Goal: Task Accomplishment & Management: Complete application form

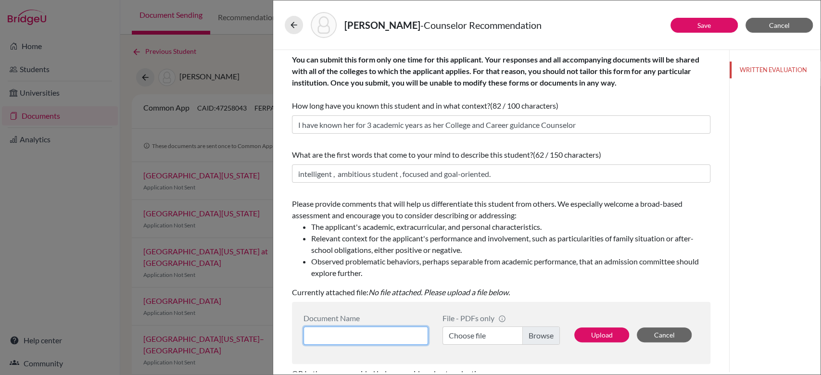
click at [379, 338] on input at bounding box center [365, 336] width 125 height 18
type input "Counselor LOR"
click at [534, 338] on label "Choose file" at bounding box center [500, 336] width 117 height 18
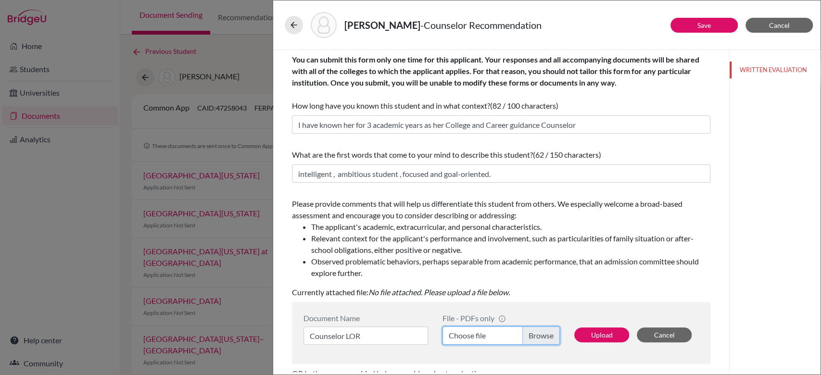
click at [534, 338] on input "Choose file" at bounding box center [500, 336] width 117 height 18
click at [576, 335] on button "Upload" at bounding box center [601, 334] width 55 height 15
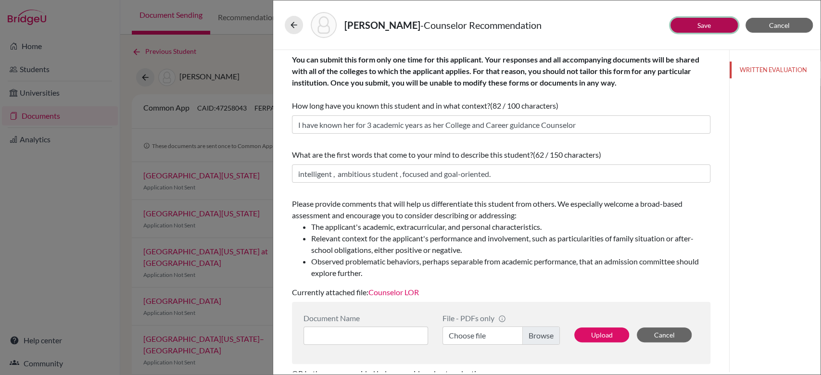
click at [711, 25] on button "Save" at bounding box center [703, 25] width 67 height 15
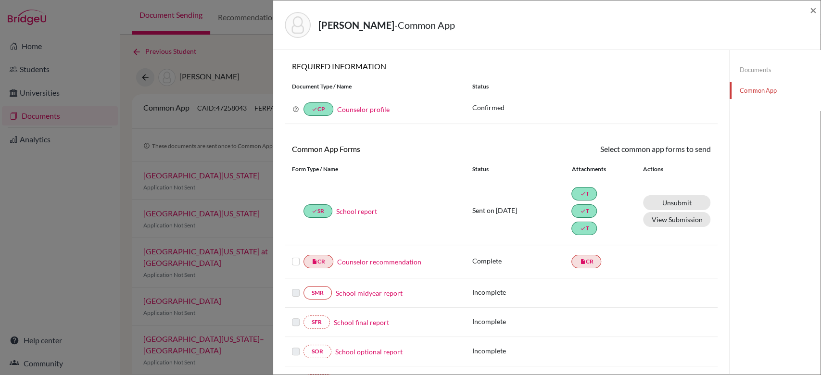
click at [295, 256] on label at bounding box center [296, 256] width 8 height 0
click at [0, 0] on input "checkbox" at bounding box center [0, 0] width 0 height 0
click at [679, 149] on icon at bounding box center [682, 150] width 7 height 7
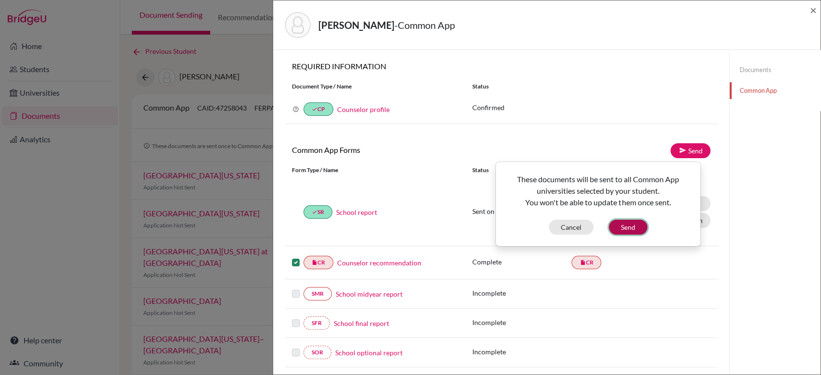
click at [635, 221] on button "Send" at bounding box center [628, 227] width 38 height 15
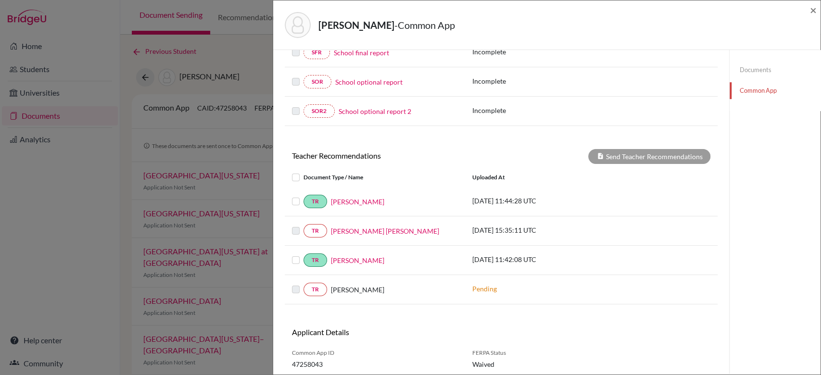
scroll to position [274, 0]
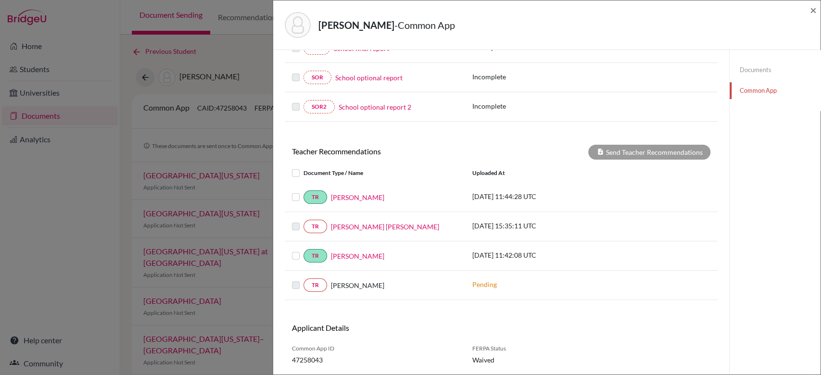
click at [303, 191] on label at bounding box center [303, 191] width 0 height 0
click at [0, 0] on input "checkbox" at bounding box center [0, 0] width 0 height 0
click at [303, 250] on label at bounding box center [303, 250] width 0 height 0
click at [0, 0] on input "checkbox" at bounding box center [0, 0] width 0 height 0
click at [669, 147] on button "Send Teacher Recommendations" at bounding box center [649, 152] width 122 height 15
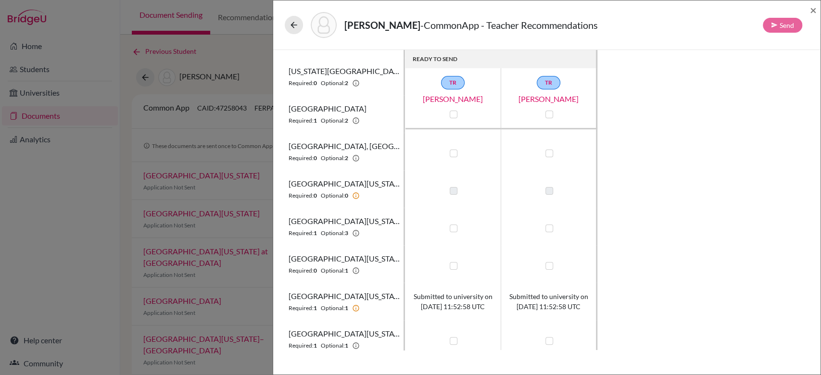
scroll to position [266, 0]
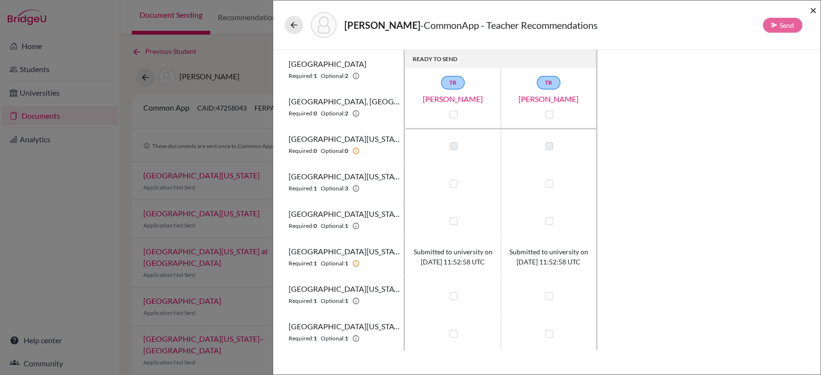
click at [812, 17] on span "×" at bounding box center [813, 10] width 7 height 14
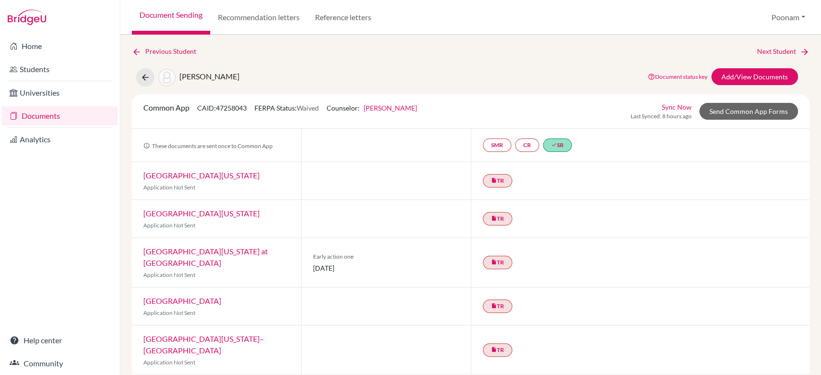
click at [45, 121] on link "Documents" at bounding box center [60, 115] width 116 height 19
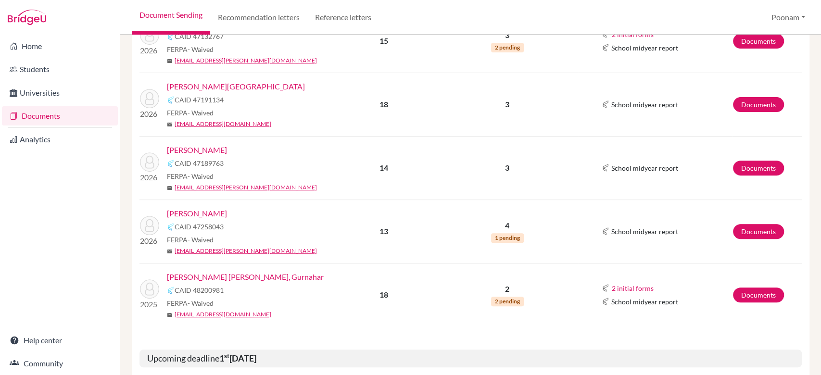
scroll to position [228, 0]
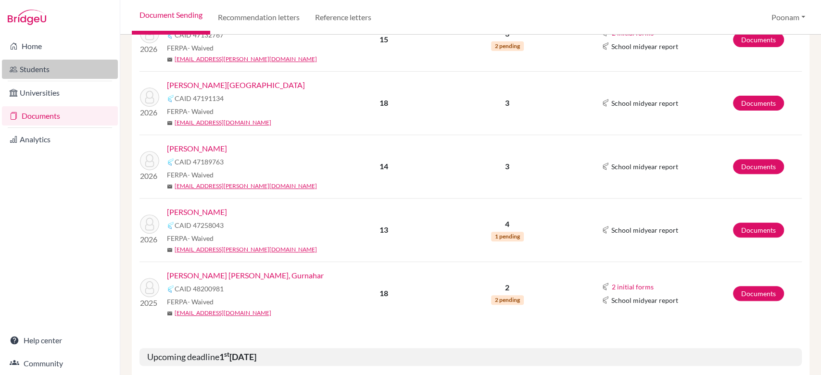
click at [36, 76] on link "Students" at bounding box center [60, 69] width 116 height 19
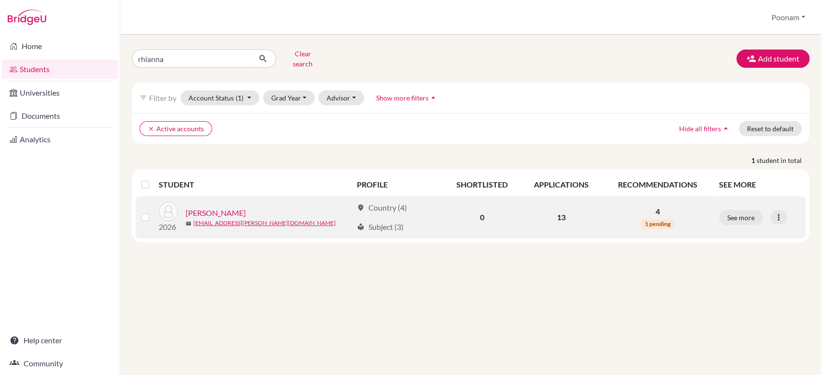
click at [230, 207] on link "[PERSON_NAME]" at bounding box center [216, 213] width 60 height 12
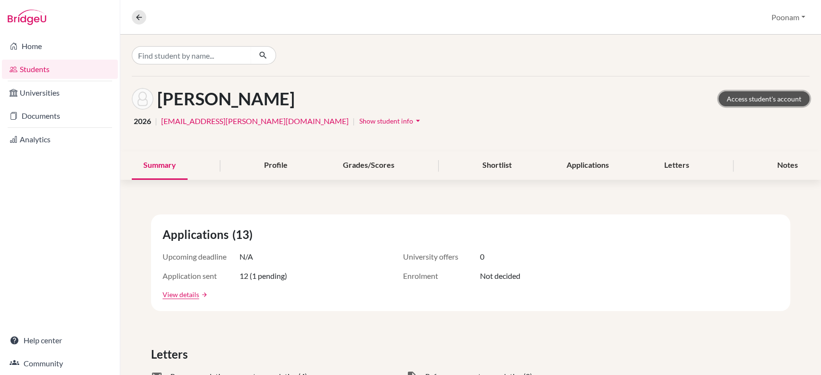
click at [758, 101] on link "Access student's account" at bounding box center [763, 98] width 91 height 15
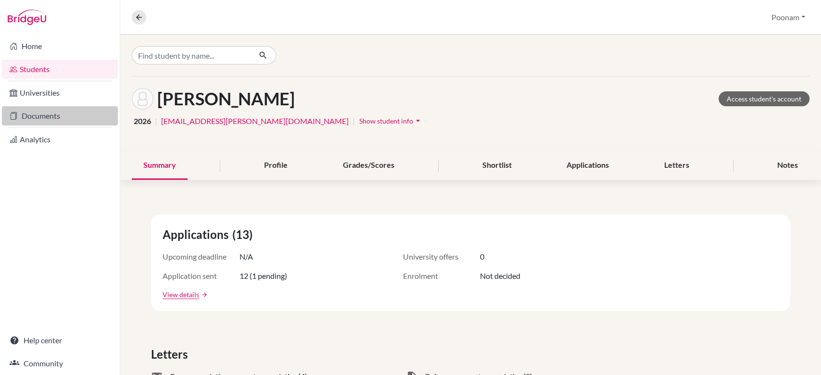
click at [40, 117] on link "Documents" at bounding box center [60, 115] width 116 height 19
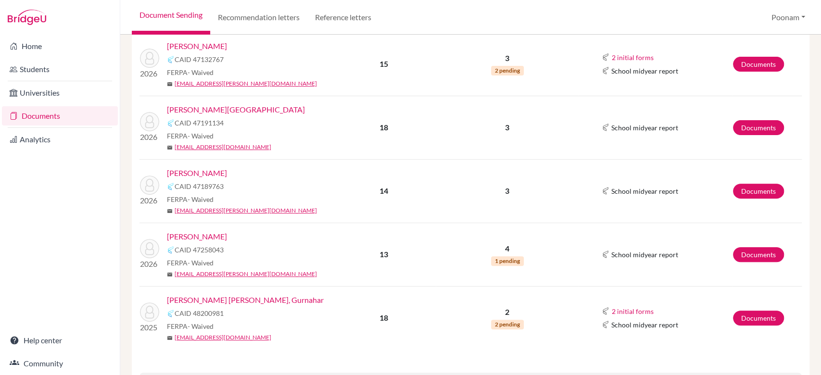
scroll to position [204, 0]
click at [756, 254] on link "Documents" at bounding box center [758, 254] width 51 height 15
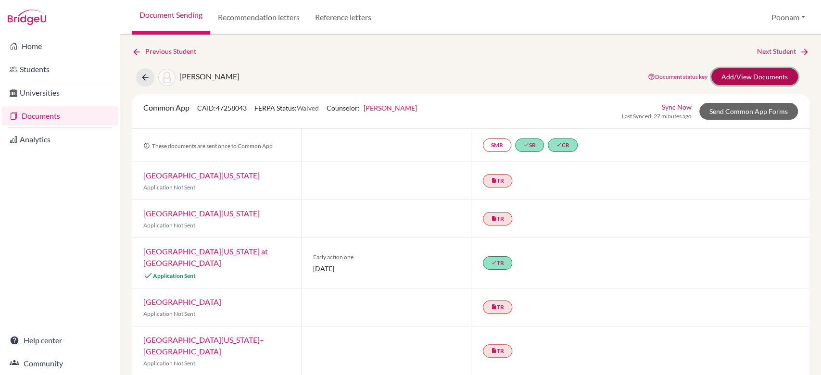
click at [754, 72] on link "Add/View Documents" at bounding box center [754, 76] width 87 height 17
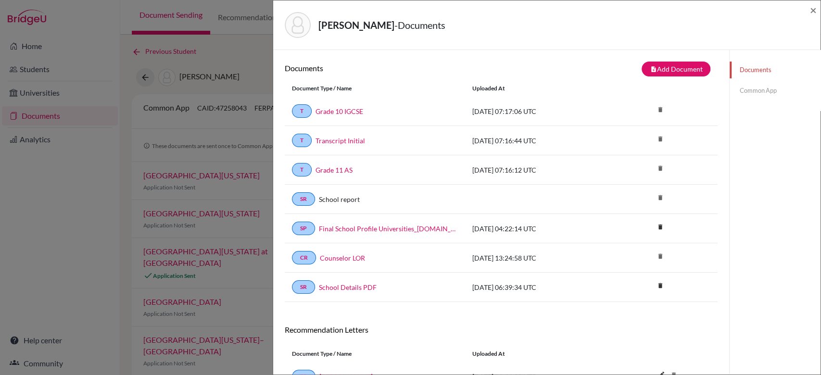
scroll to position [138, 0]
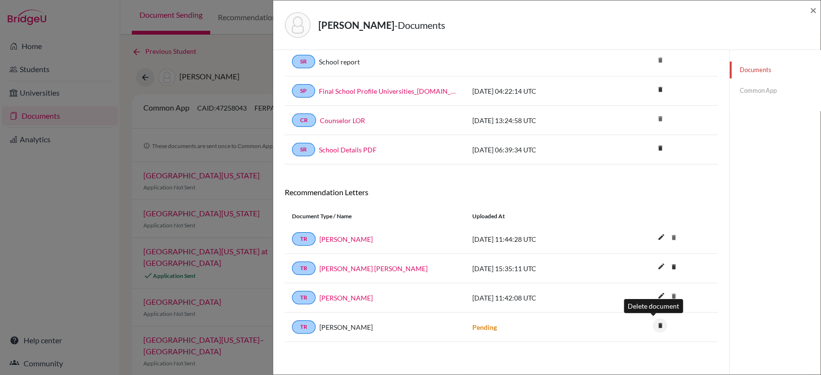
click at [658, 322] on icon "delete" at bounding box center [660, 325] width 14 height 14
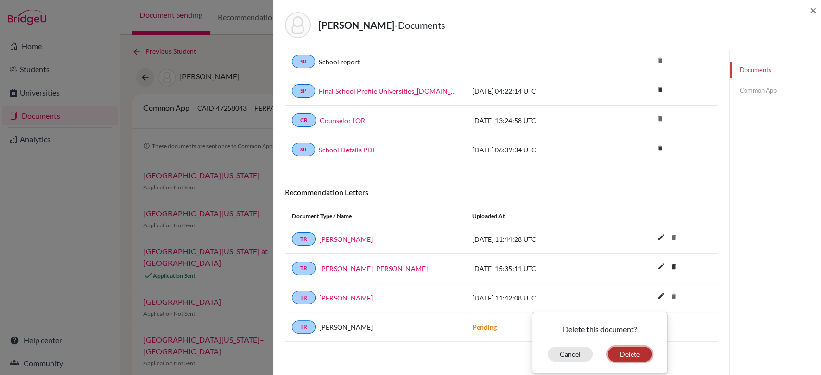
click at [613, 356] on button "Delete" at bounding box center [630, 354] width 44 height 15
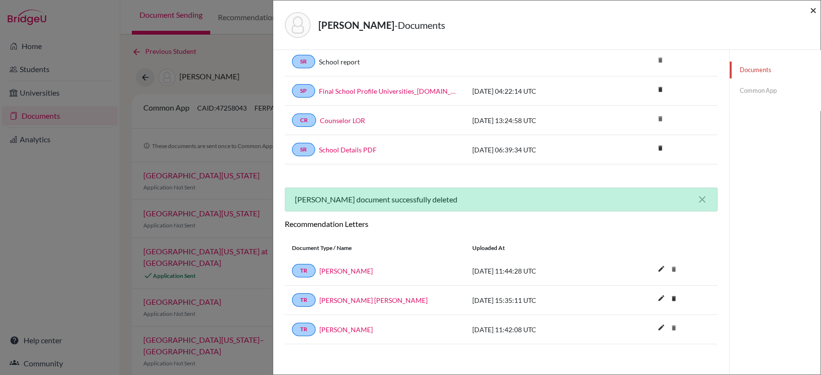
click at [813, 14] on span "×" at bounding box center [813, 10] width 7 height 14
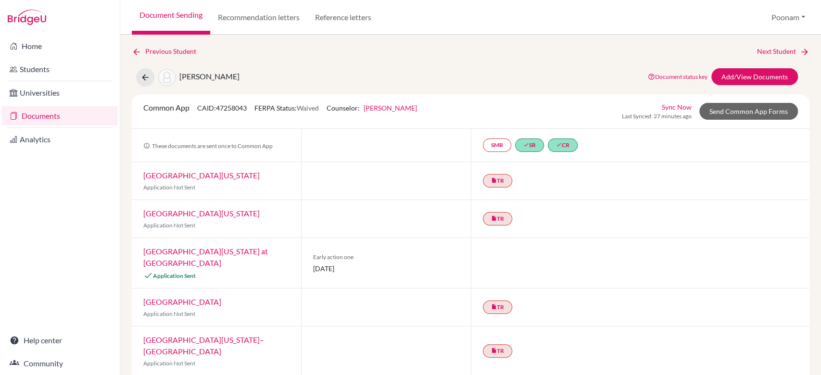
click at [168, 13] on link "Document Sending" at bounding box center [171, 17] width 78 height 35
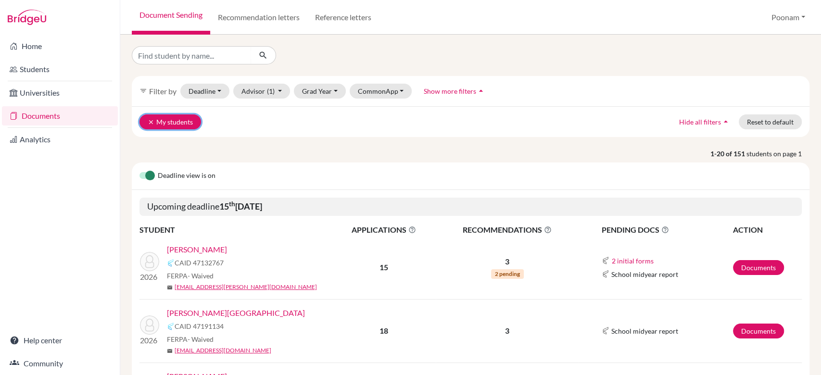
click at [148, 120] on icon "clear" at bounding box center [151, 122] width 7 height 7
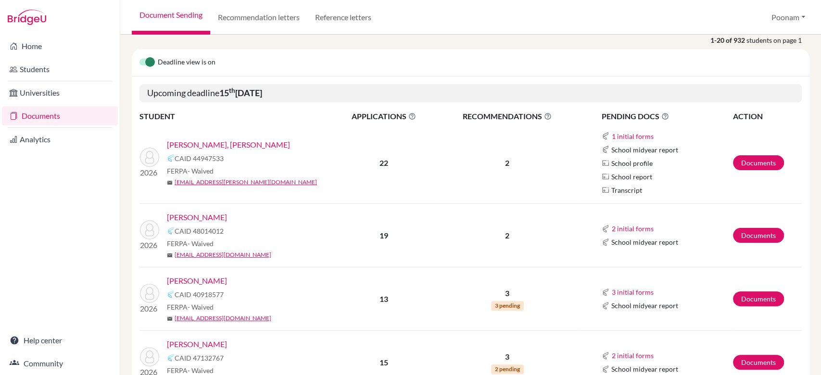
scroll to position [83, 0]
click at [750, 158] on link "Documents" at bounding box center [758, 162] width 51 height 15
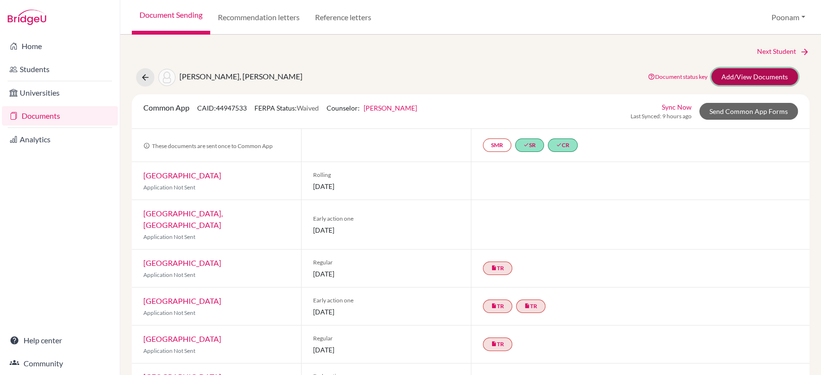
click at [734, 75] on link "Add/View Documents" at bounding box center [754, 76] width 87 height 17
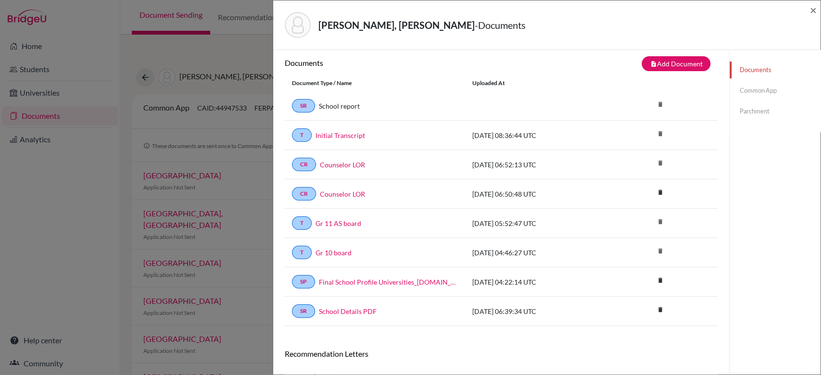
scroll to position [4, 0]
click at [809, 8] on div "Abhay Feagans, Aanika - Documents ×" at bounding box center [547, 24] width 540 height 41
click at [814, 8] on span "×" at bounding box center [813, 10] width 7 height 14
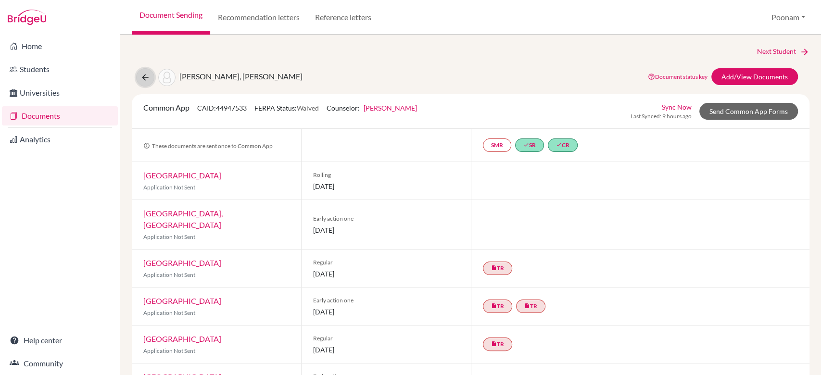
click at [149, 76] on icon at bounding box center [145, 78] width 10 height 10
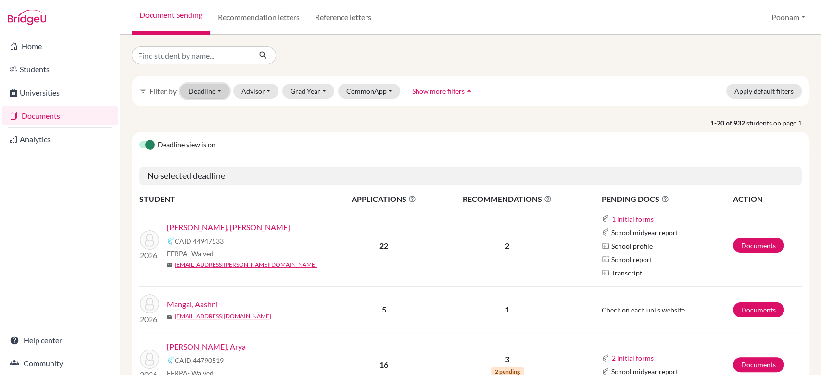
click at [213, 88] on button "Deadline - Select a date range Or double click for a single date selection [DAT…" at bounding box center [204, 91] width 49 height 15
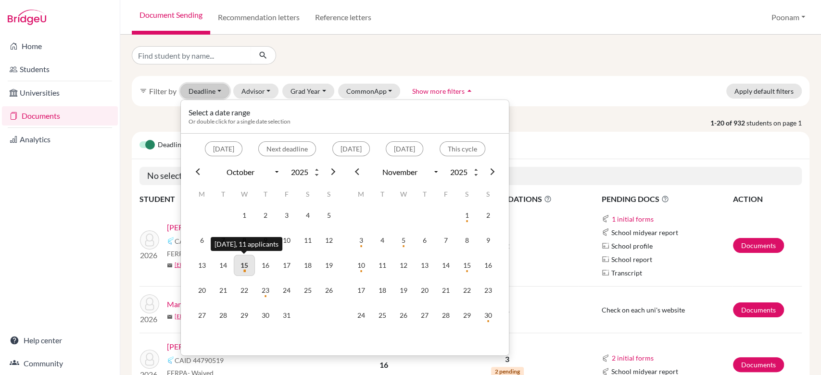
click at [242, 263] on td "15" at bounding box center [244, 265] width 21 height 21
click at [255, 94] on button "Advisor" at bounding box center [256, 91] width 46 height 15
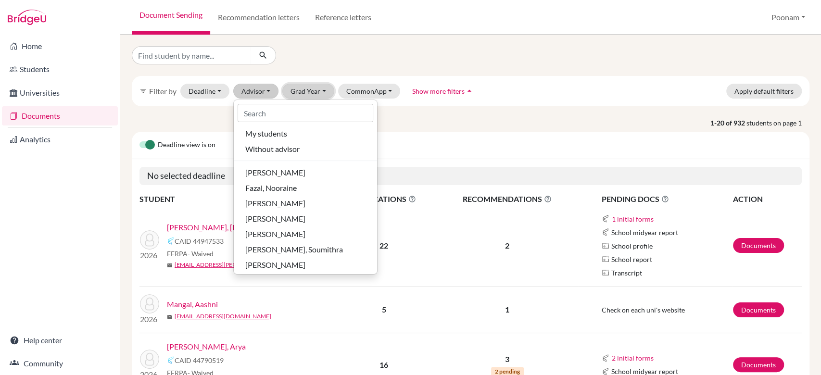
click at [302, 88] on button "Grad Year" at bounding box center [308, 91] width 52 height 15
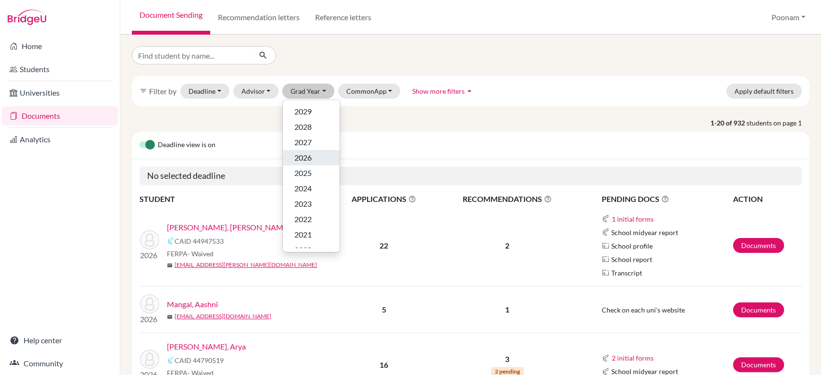
click at [310, 161] on span "2026" at bounding box center [302, 158] width 17 height 12
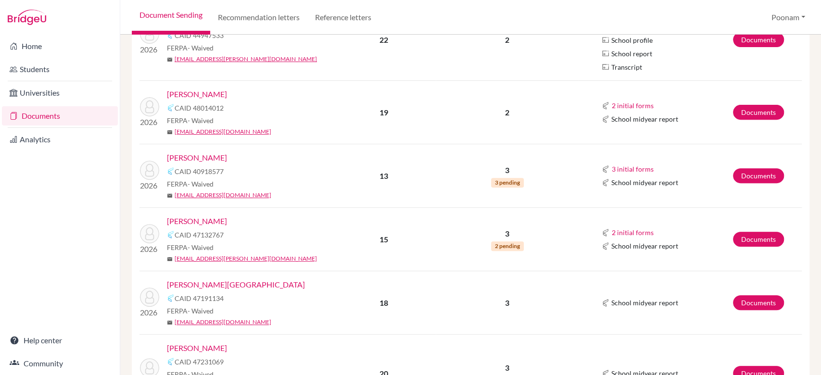
scroll to position [251, 0]
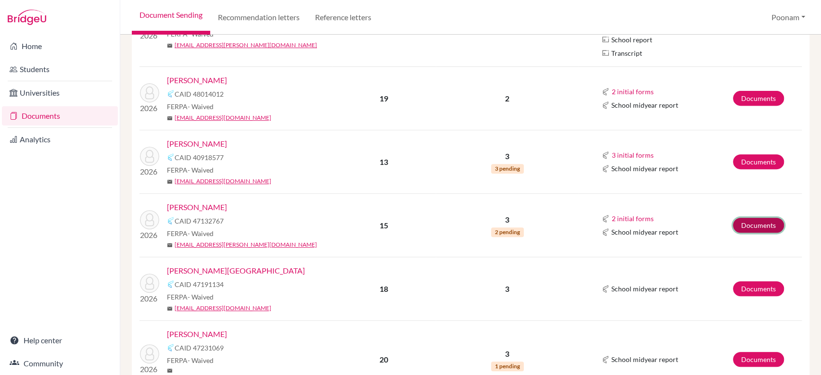
click at [733, 226] on link "Documents" at bounding box center [758, 225] width 51 height 15
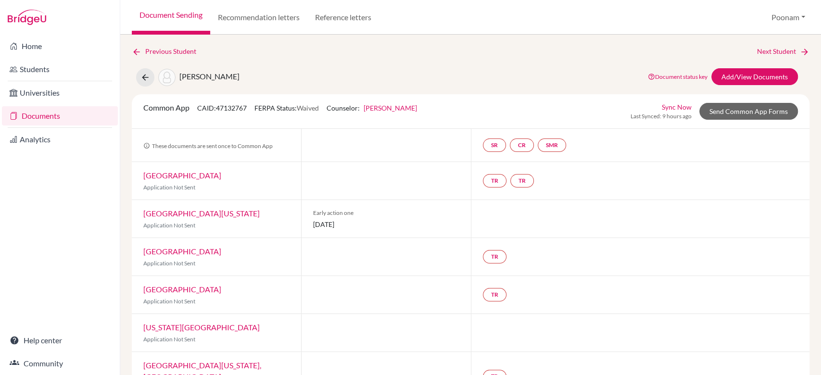
click at [181, 22] on link "Document Sending" at bounding box center [171, 17] width 78 height 35
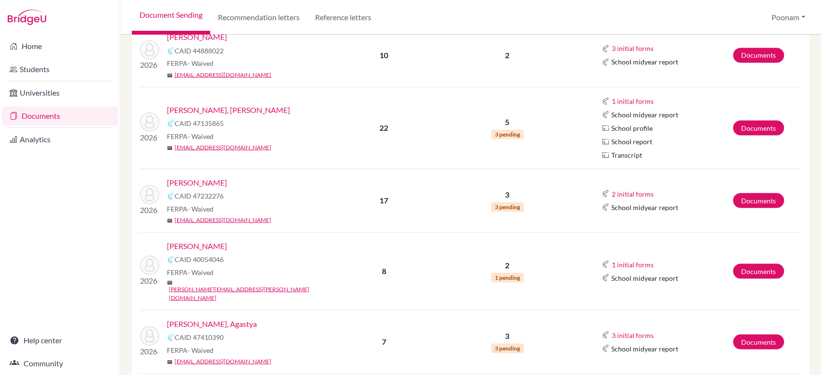
scroll to position [1190, 0]
click at [733, 192] on link "Documents" at bounding box center [758, 199] width 51 height 15
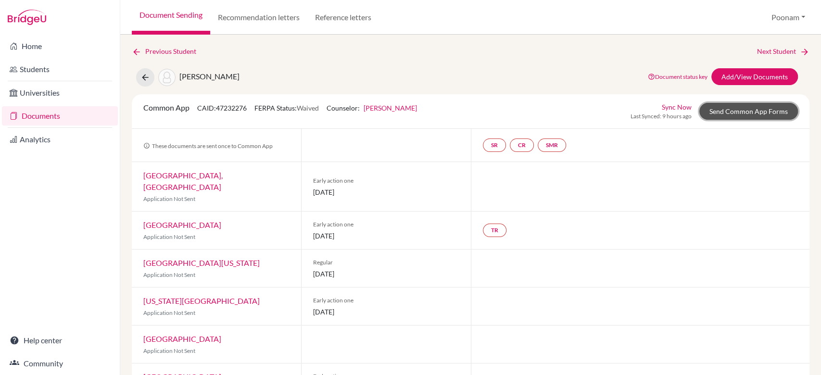
click at [765, 108] on link "Send Common App Forms" at bounding box center [748, 111] width 99 height 17
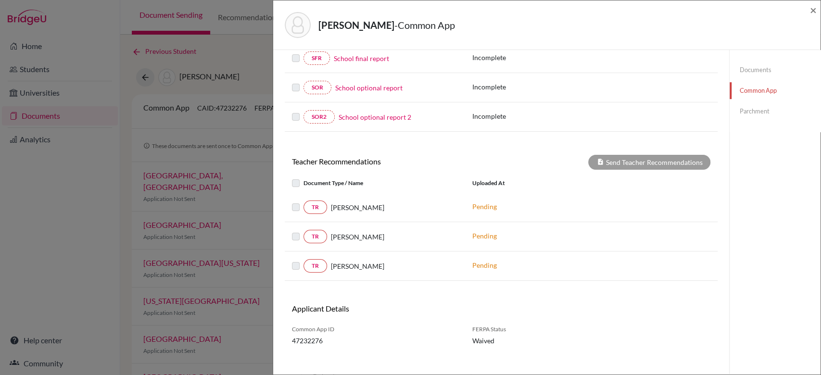
scroll to position [224, 0]
